Goal: Download file/media

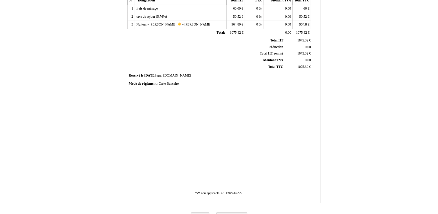
scroll to position [136, 0]
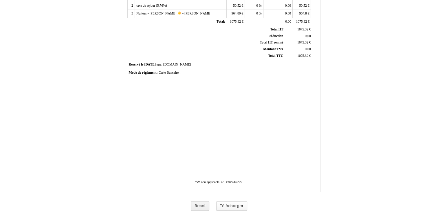
click at [235, 202] on button "Télécharger" at bounding box center [231, 206] width 31 height 10
click at [229, 206] on button "Télécharger" at bounding box center [231, 206] width 31 height 10
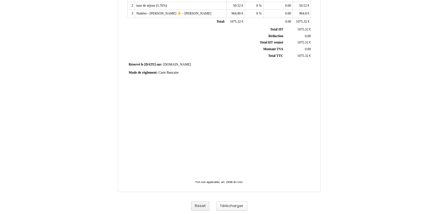
click at [229, 206] on button "Télécharger" at bounding box center [231, 206] width 31 height 10
click at [238, 204] on button "Télécharger" at bounding box center [231, 206] width 31 height 10
click at [235, 204] on button "Télécharger" at bounding box center [231, 206] width 31 height 10
